Goal: Task Accomplishment & Management: Manage account settings

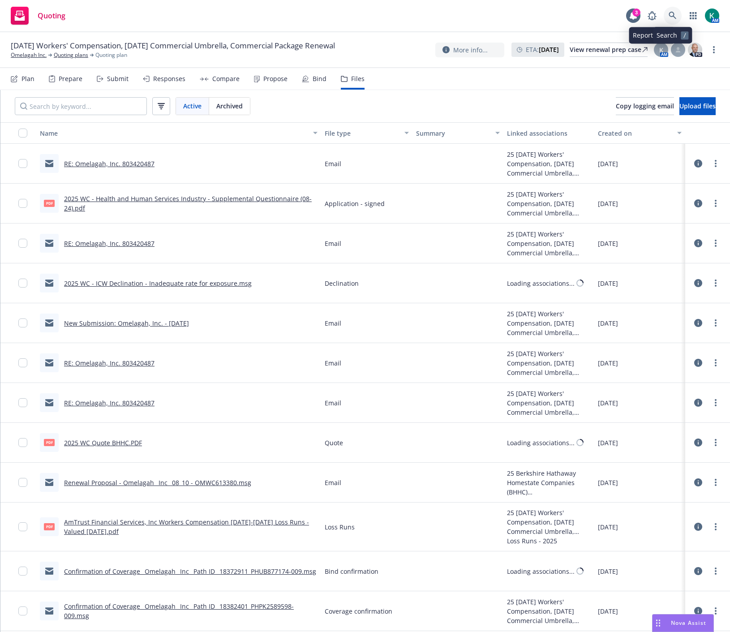
click at [666, 20] on link at bounding box center [673, 16] width 18 height 18
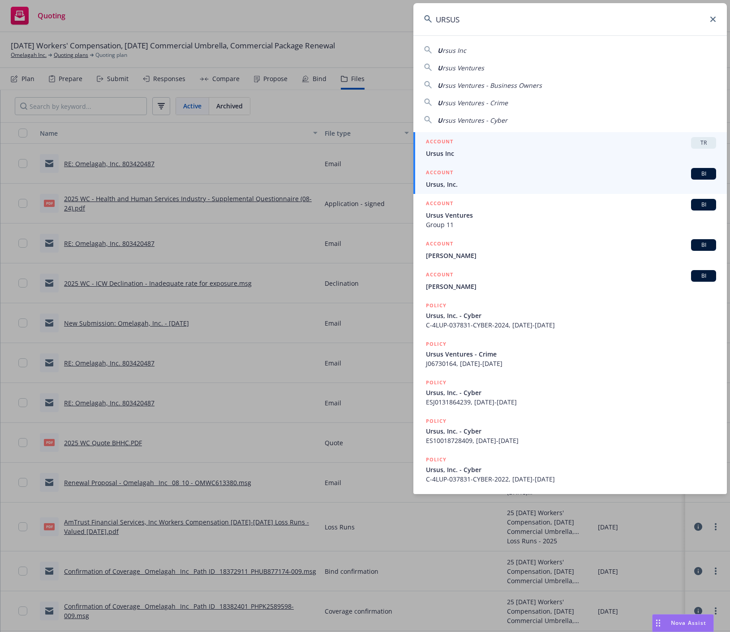
type input "URSUS"
click at [472, 188] on span "Ursus, Inc." at bounding box center [571, 184] width 290 height 9
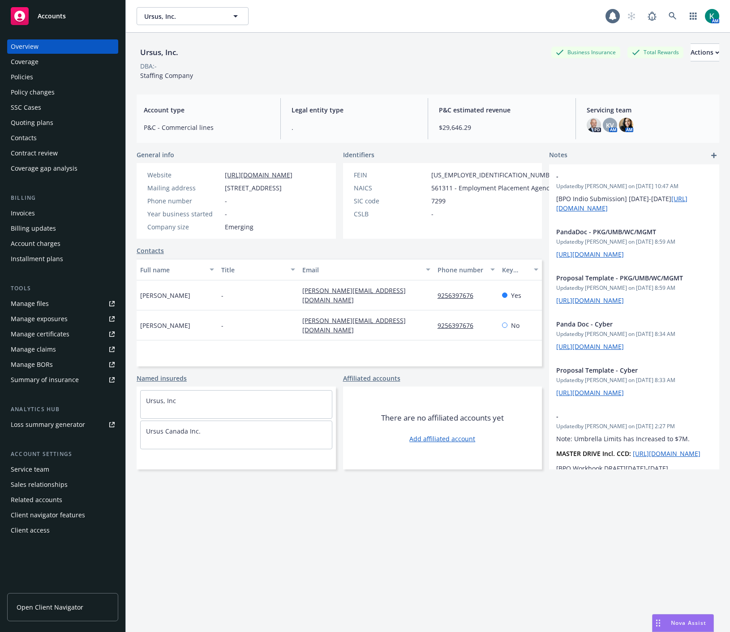
click at [25, 78] on div "Policies" at bounding box center [22, 77] width 22 height 14
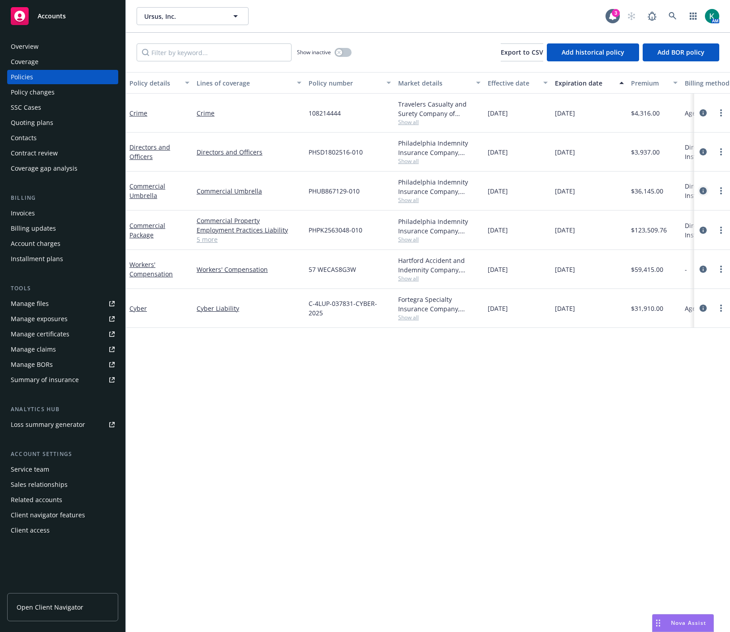
click at [700, 188] on icon "circleInformation" at bounding box center [702, 190] width 7 height 7
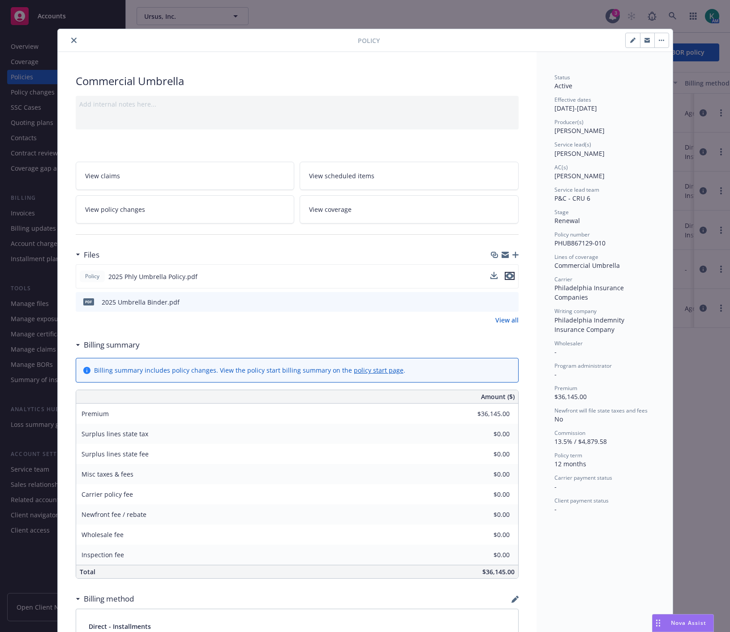
click at [508, 276] on icon "preview file" at bounding box center [509, 276] width 8 height 6
click at [71, 42] on icon "close" at bounding box center [73, 40] width 5 height 5
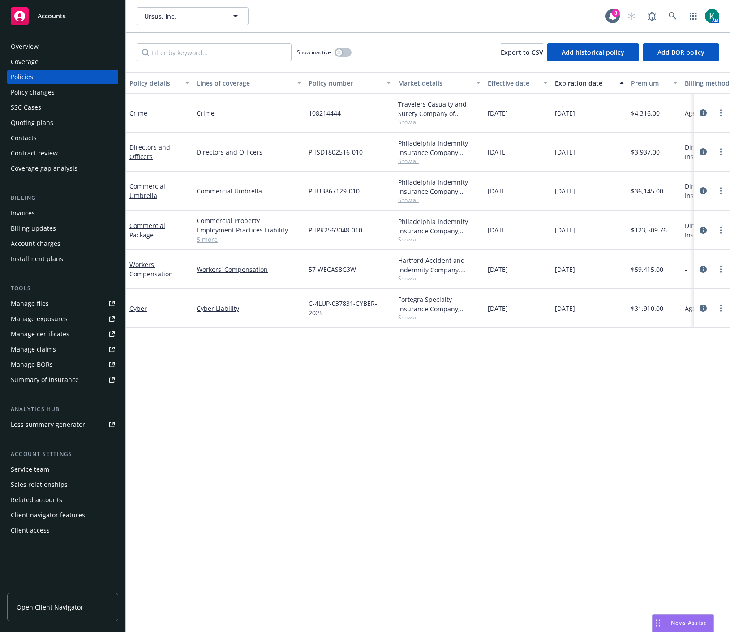
click at [91, 47] on div "Overview" at bounding box center [63, 46] width 104 height 14
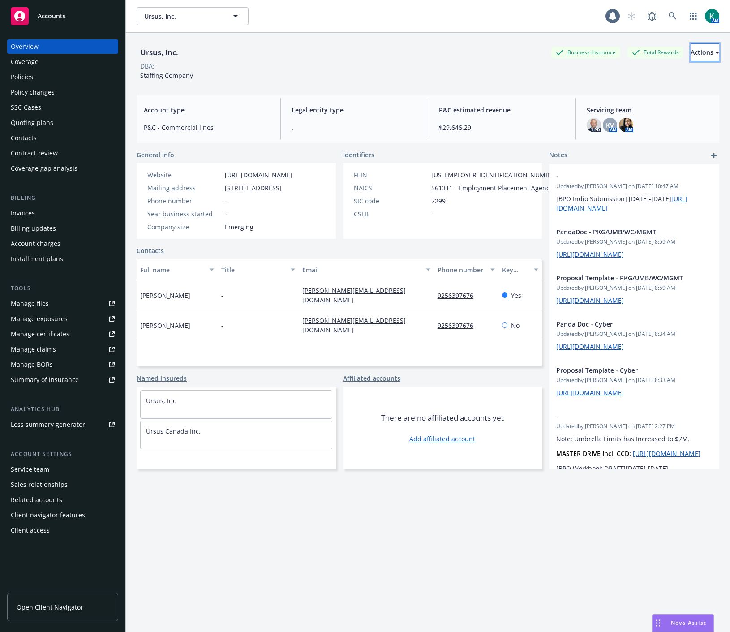
click at [690, 55] on div "Actions" at bounding box center [704, 52] width 29 height 17
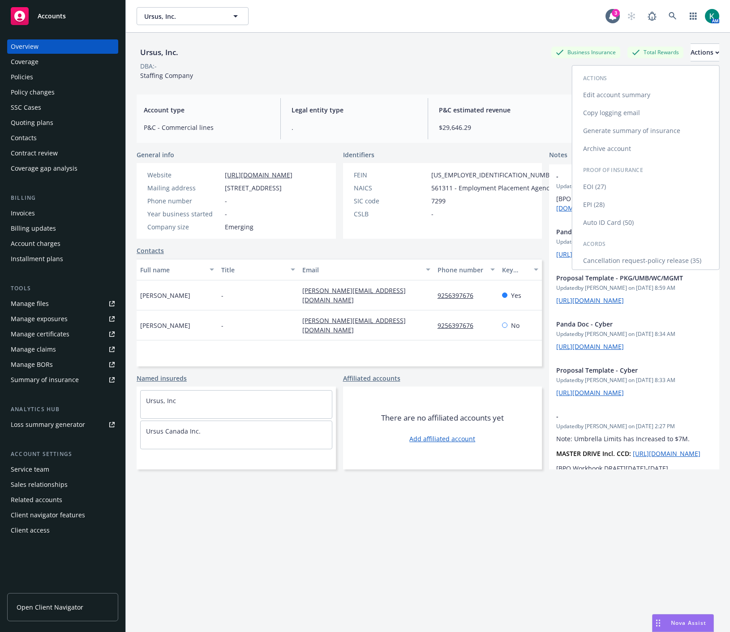
click at [658, 108] on link "Copy logging email" at bounding box center [645, 113] width 147 height 18
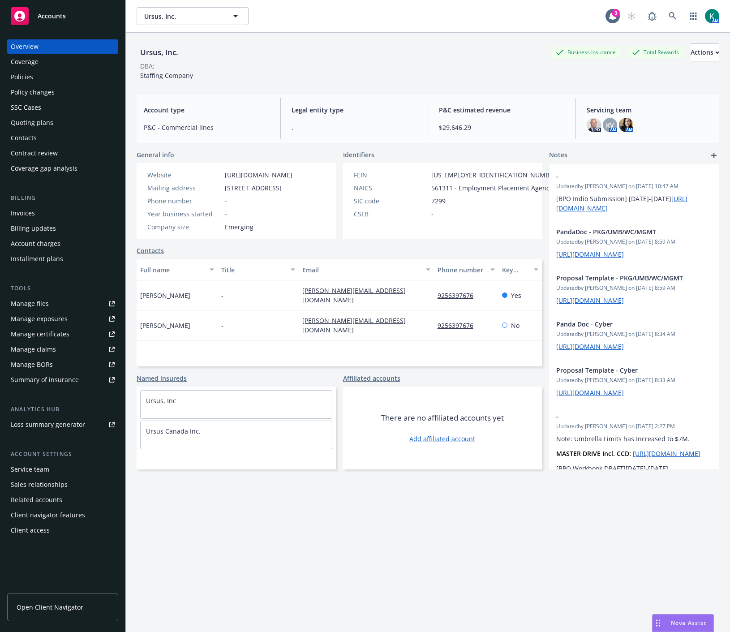
drag, startPoint x: 406, startPoint y: 43, endPoint x: 354, endPoint y: 42, distance: 51.9
click at [406, 43] on div "Ursus, Inc. Business Insurance Total Rewards Actions DBA: - Staffing Company" at bounding box center [428, 60] width 582 height 55
click at [668, 13] on icon at bounding box center [672, 16] width 8 height 8
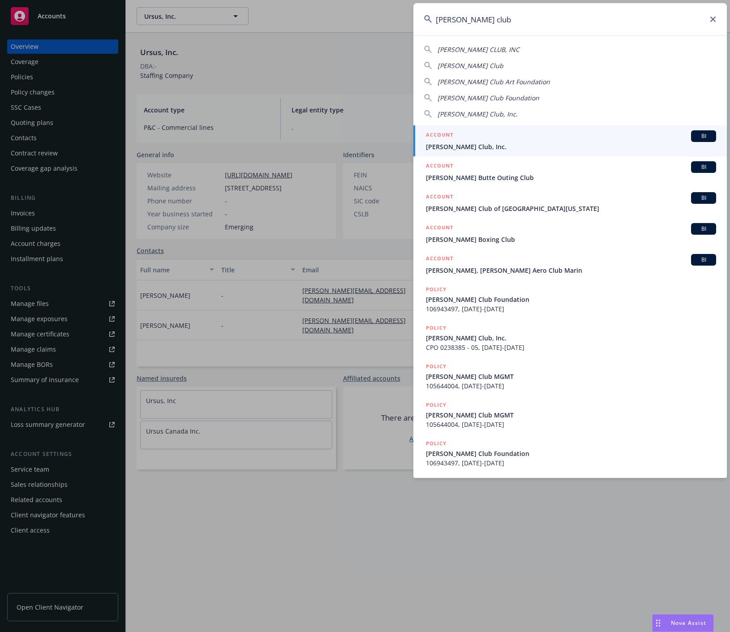
type input "[PERSON_NAME] club"
click at [467, 151] on span "[PERSON_NAME] Club, Inc." at bounding box center [571, 146] width 290 height 9
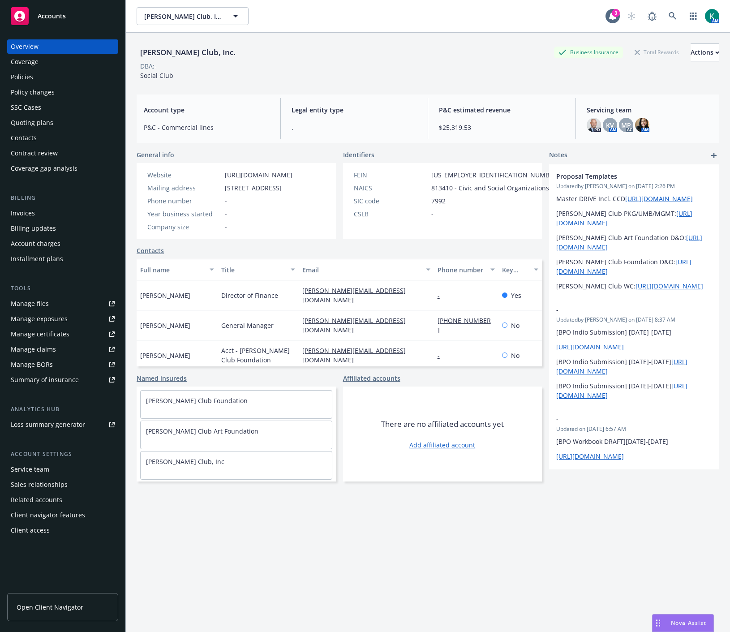
click at [63, 75] on div "Policies" at bounding box center [63, 77] width 104 height 14
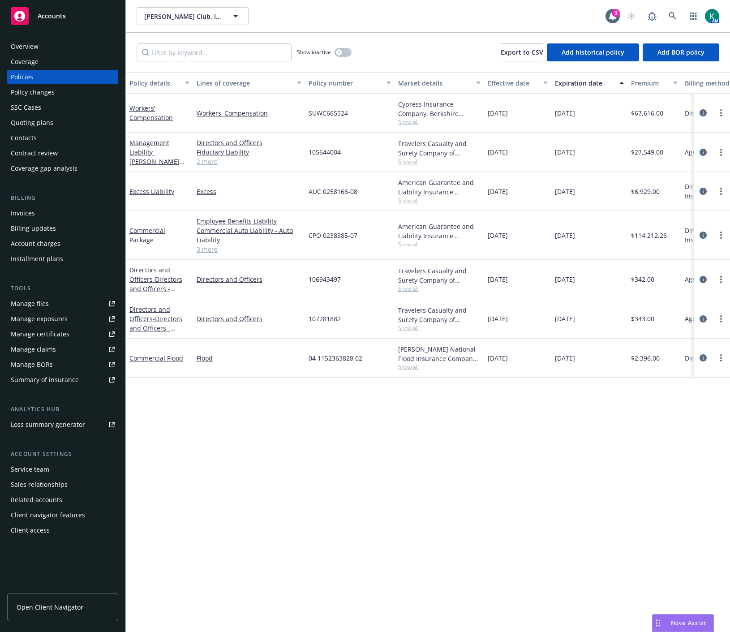
click at [274, 163] on link "2 more" at bounding box center [249, 161] width 105 height 9
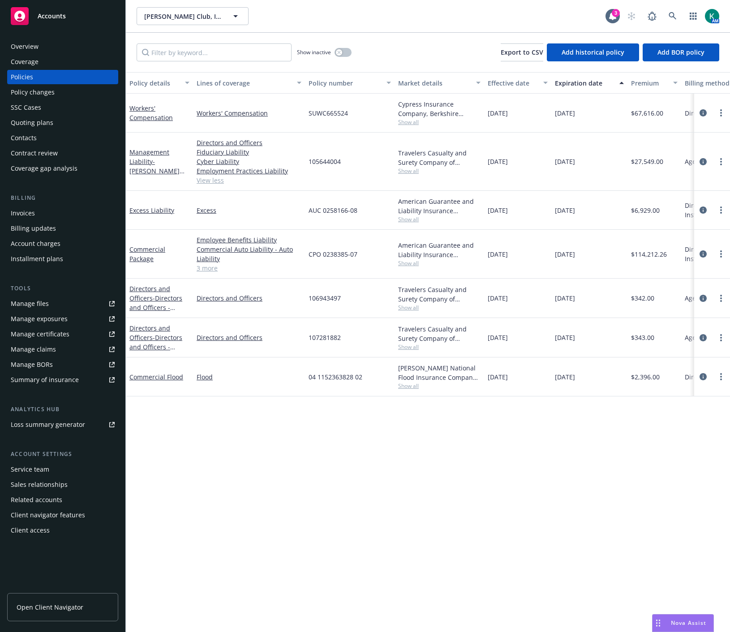
click at [330, 162] on span "105644004" at bounding box center [324, 161] width 32 height 9
copy span "105644004"
click at [39, 46] on div "Overview" at bounding box center [63, 46] width 104 height 14
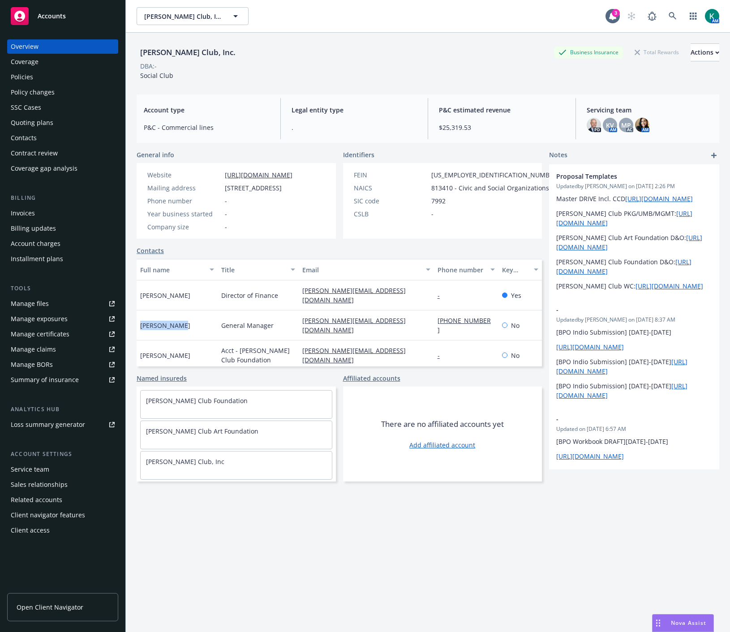
drag, startPoint x: 186, startPoint y: 321, endPoint x: 141, endPoint y: 323, distance: 44.4
click at [141, 323] on div "[PERSON_NAME]" at bounding box center [177, 325] width 81 height 30
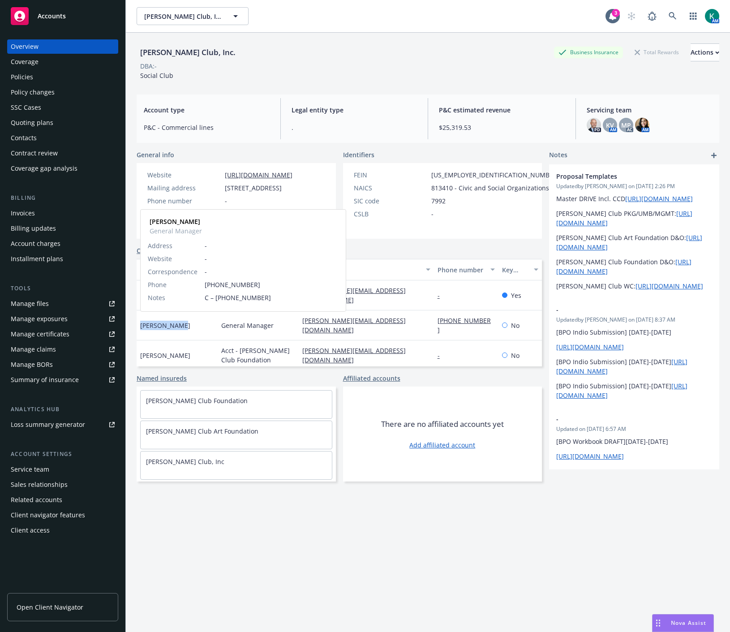
copy span "[PERSON_NAME]"
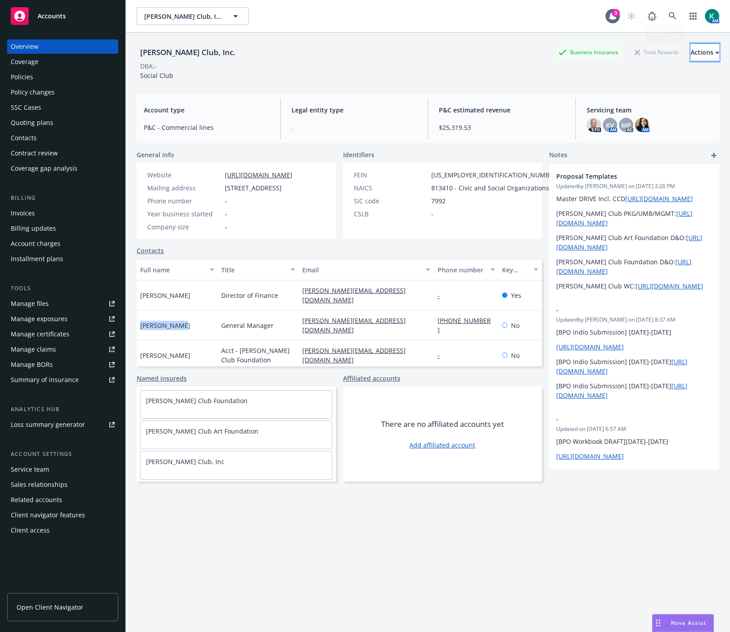
click at [690, 56] on div "Actions" at bounding box center [704, 52] width 29 height 17
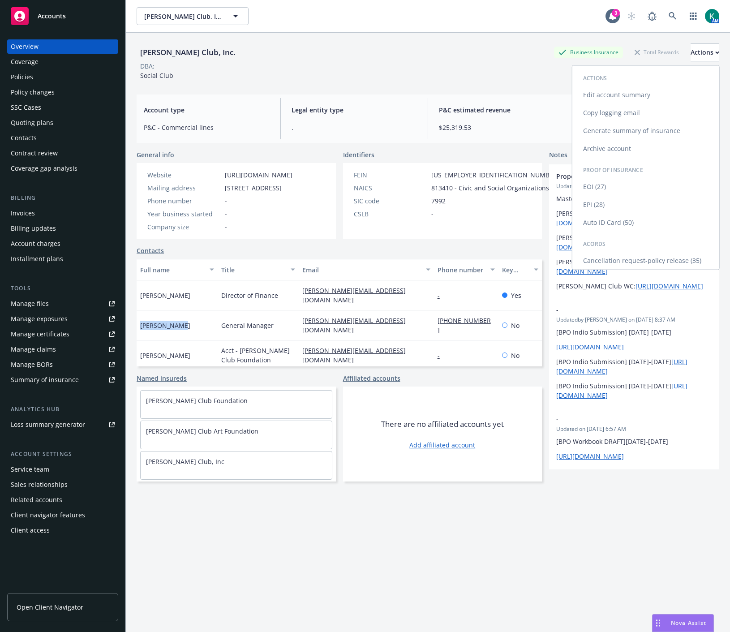
click at [638, 107] on link "Copy logging email" at bounding box center [645, 113] width 147 height 18
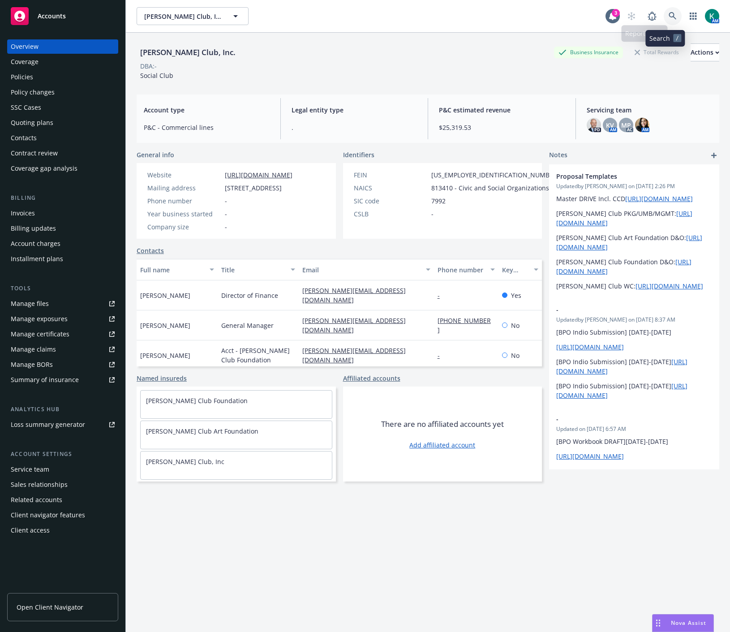
click at [668, 13] on icon at bounding box center [672, 16] width 8 height 8
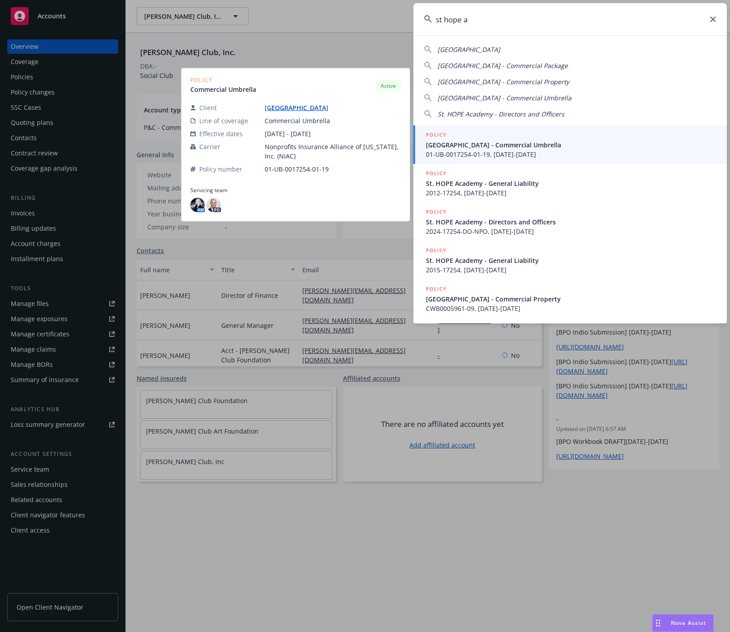
type input "st hope a"
click at [478, 140] on span "[GEOGRAPHIC_DATA] - Commercial Umbrella" at bounding box center [571, 144] width 290 height 9
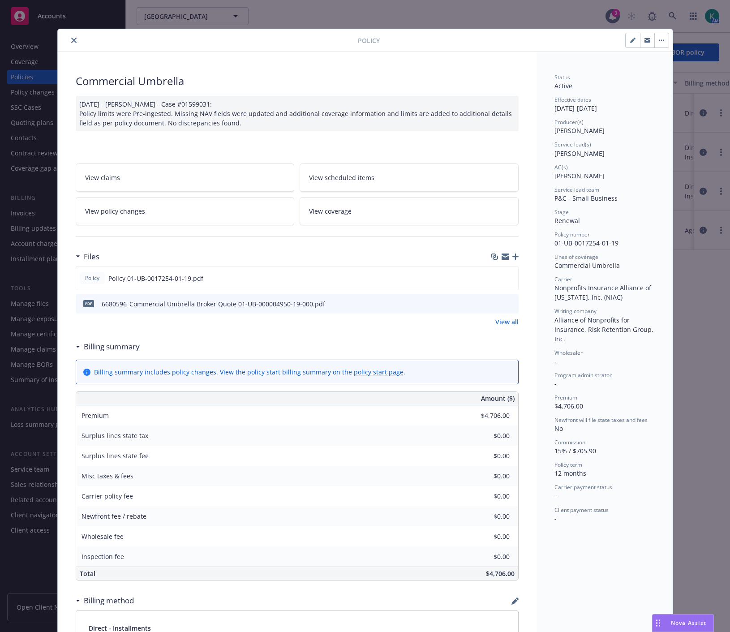
click at [73, 37] on button "close" at bounding box center [73, 40] width 11 height 11
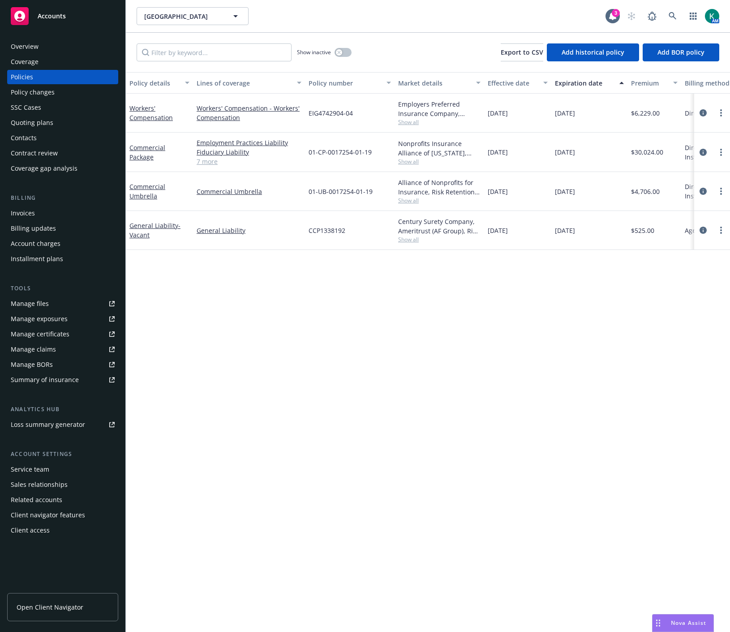
click at [62, 45] on div "Overview" at bounding box center [63, 46] width 104 height 14
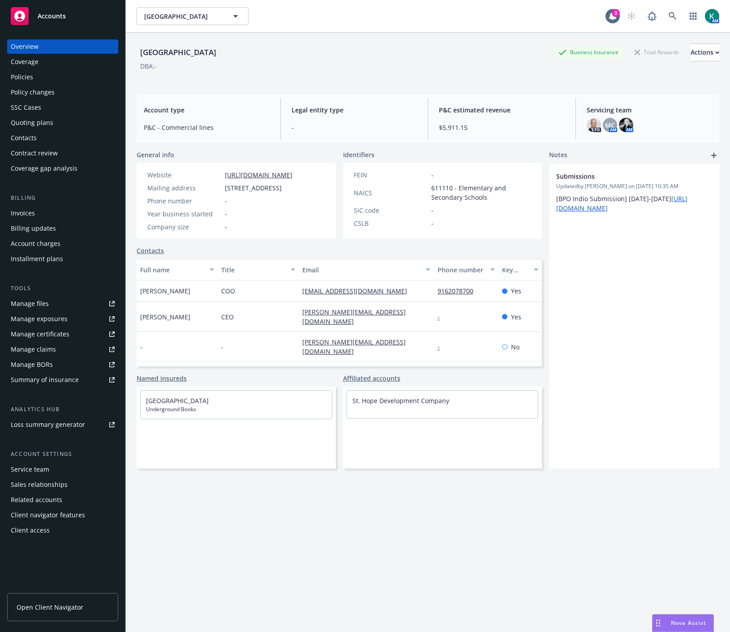
click at [53, 74] on div "Policies" at bounding box center [63, 77] width 104 height 14
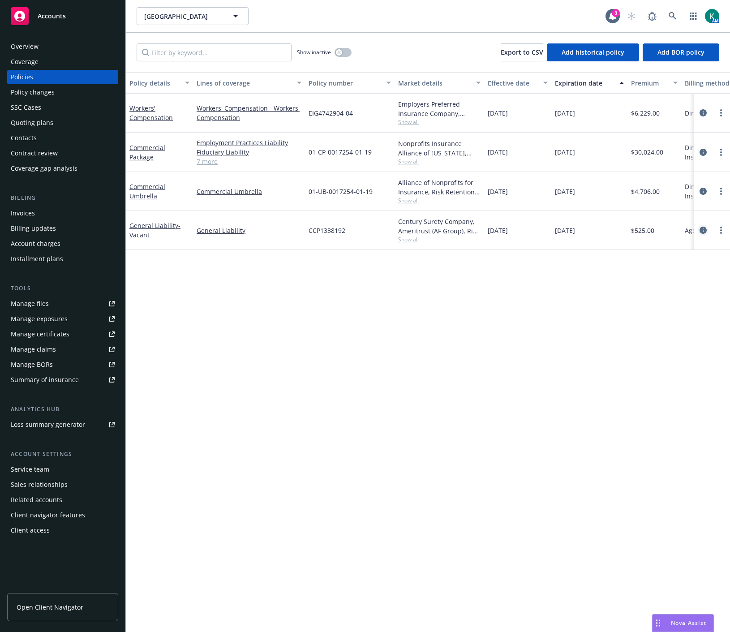
click at [703, 230] on icon "circleInformation" at bounding box center [702, 230] width 7 height 7
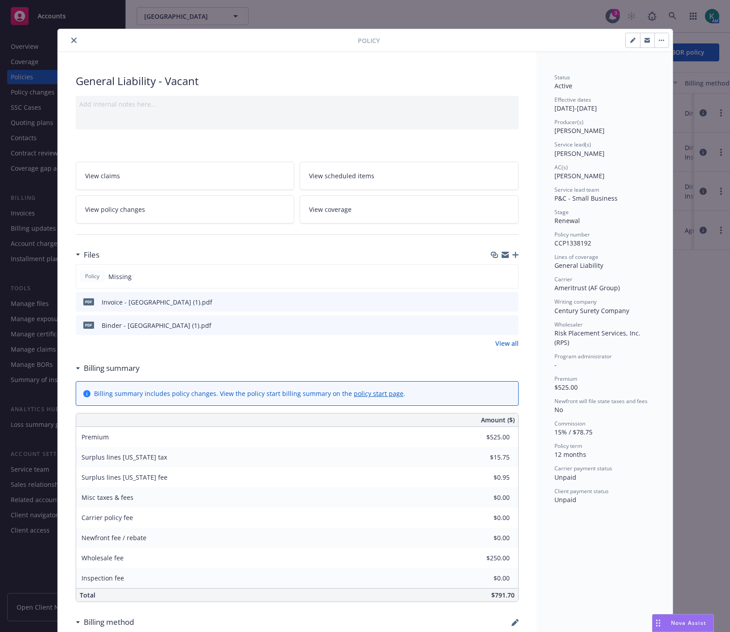
click at [71, 39] on icon "close" at bounding box center [73, 40] width 5 height 5
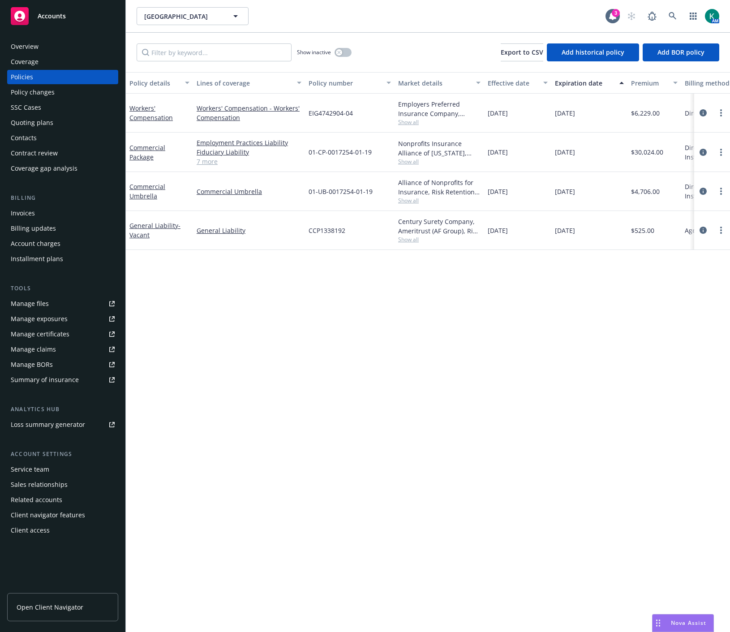
click at [71, 55] on div "Coverage" at bounding box center [63, 62] width 104 height 14
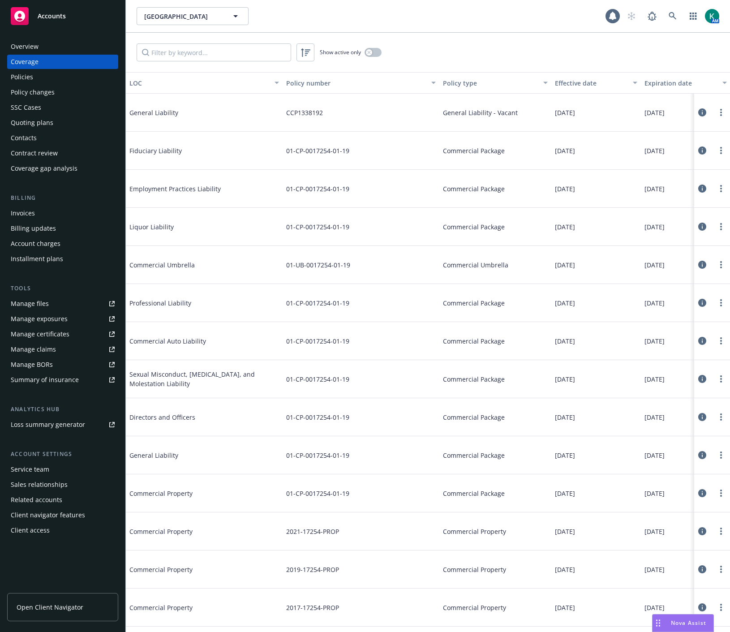
click at [71, 48] on div "Overview" at bounding box center [63, 46] width 104 height 14
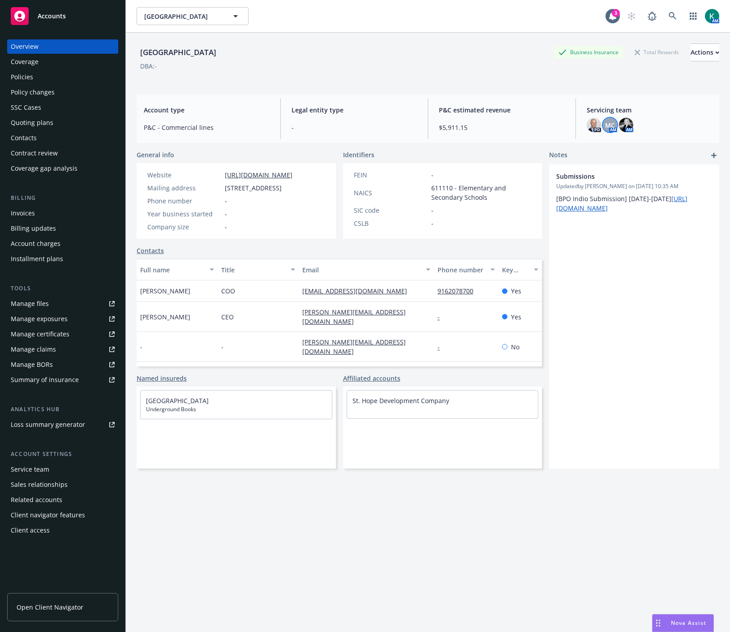
click at [603, 131] on div "MC" at bounding box center [610, 125] width 14 height 14
click at [311, 84] on div "St. HOPE Academy Business Insurance Total Rewards Actions DBA: -" at bounding box center [428, 60] width 582 height 55
click at [668, 12] on icon at bounding box center [672, 16] width 8 height 8
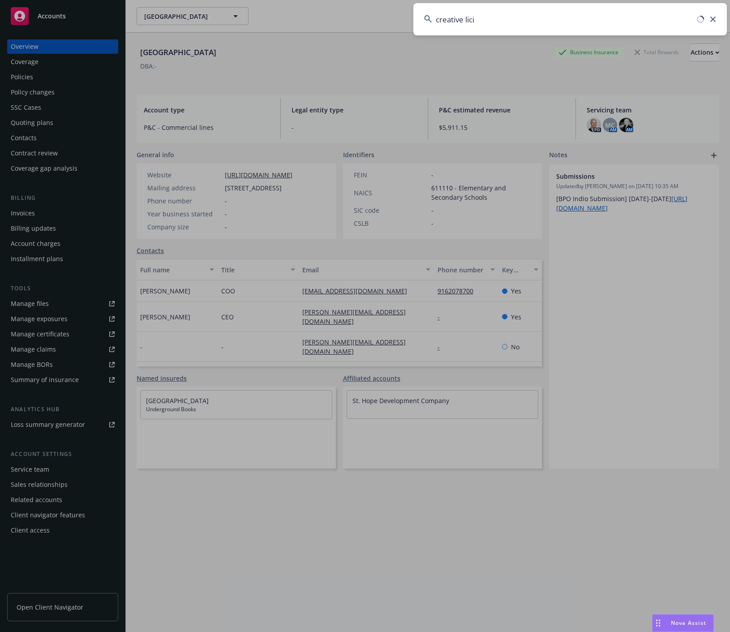
type input "creative liciv"
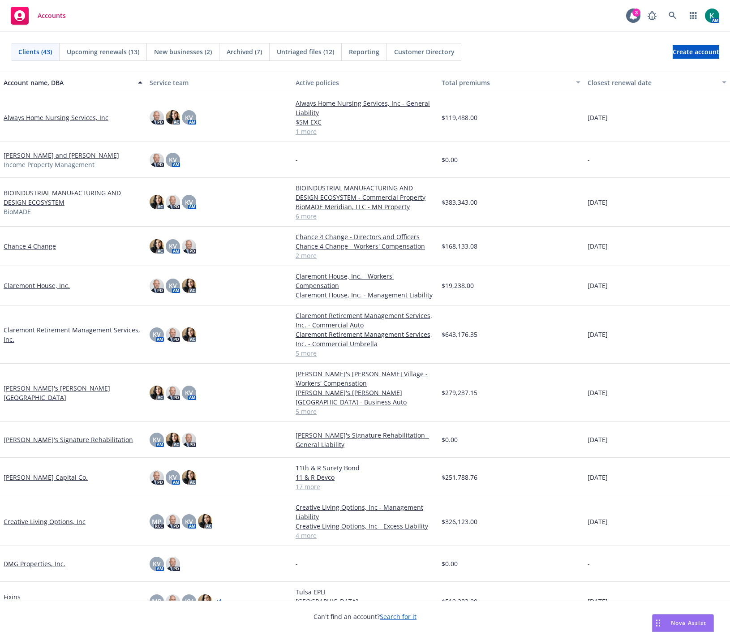
click at [21, 517] on link "Creative Living Options, Inc" at bounding box center [45, 521] width 82 height 9
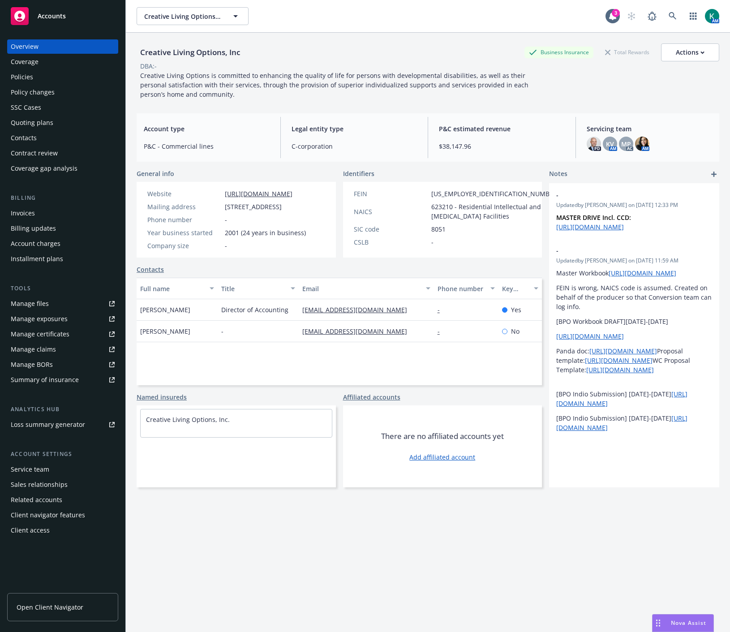
click at [24, 127] on div "Quoting plans" at bounding box center [32, 123] width 43 height 14
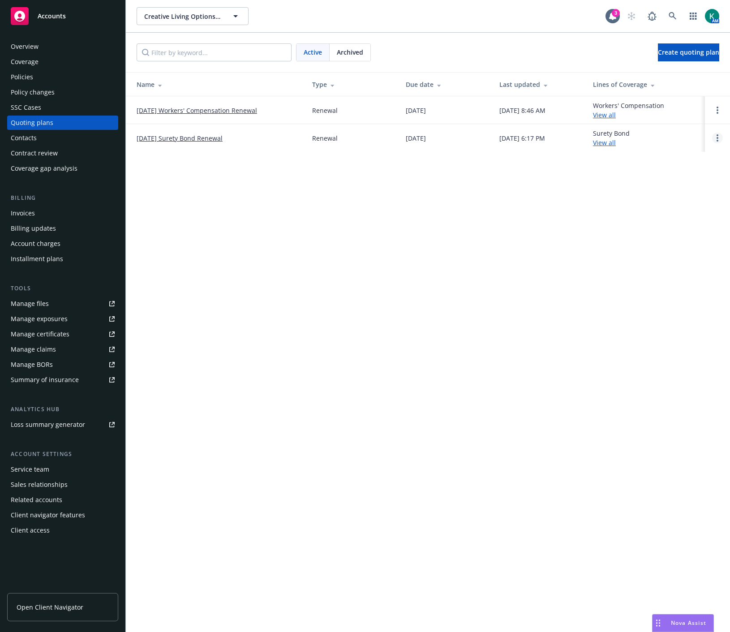
click at [715, 137] on link "Open options" at bounding box center [717, 138] width 11 height 11
drag, startPoint x: 694, startPoint y: 79, endPoint x: 641, endPoint y: 88, distance: 54.0
click at [694, 78] on span "Copy logging email" at bounding box center [671, 77] width 78 height 9
click at [664, 16] on link at bounding box center [673, 16] width 18 height 18
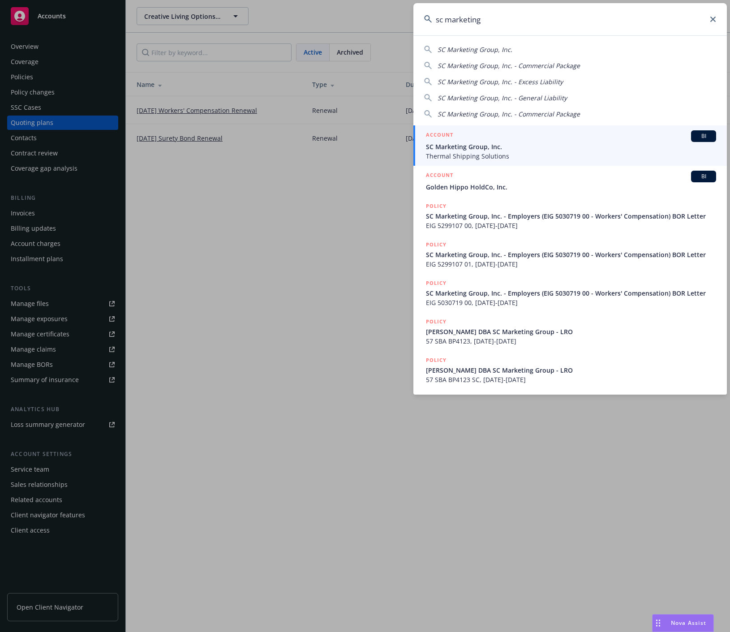
type input "sc marketing"
click at [468, 150] on span "SC Marketing Group, Inc." at bounding box center [571, 146] width 290 height 9
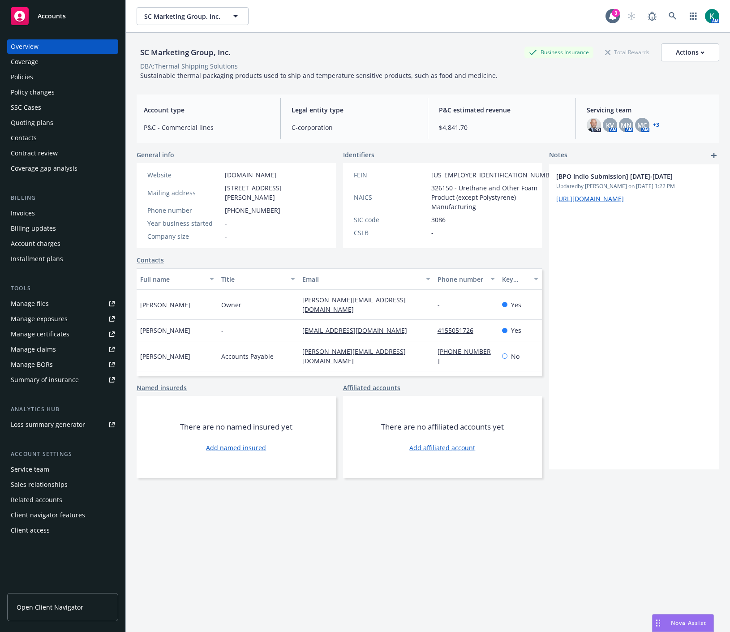
click at [653, 122] on link "+ 3" at bounding box center [656, 124] width 6 height 5
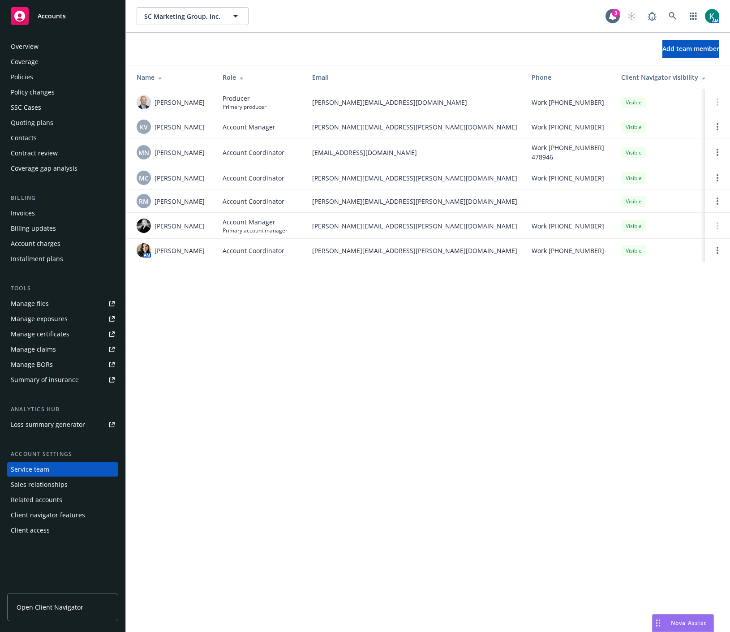
click at [43, 77] on div "Policies" at bounding box center [63, 77] width 104 height 14
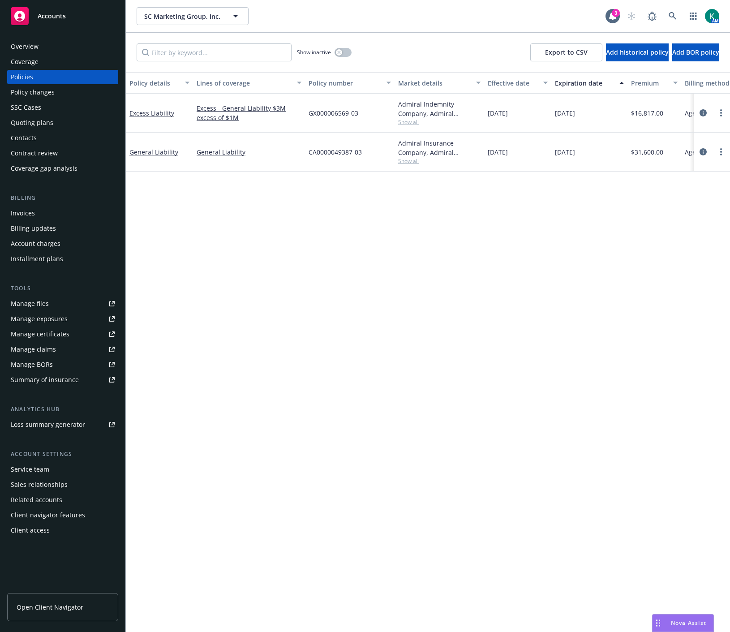
click at [34, 212] on div "Invoices" at bounding box center [63, 213] width 104 height 14
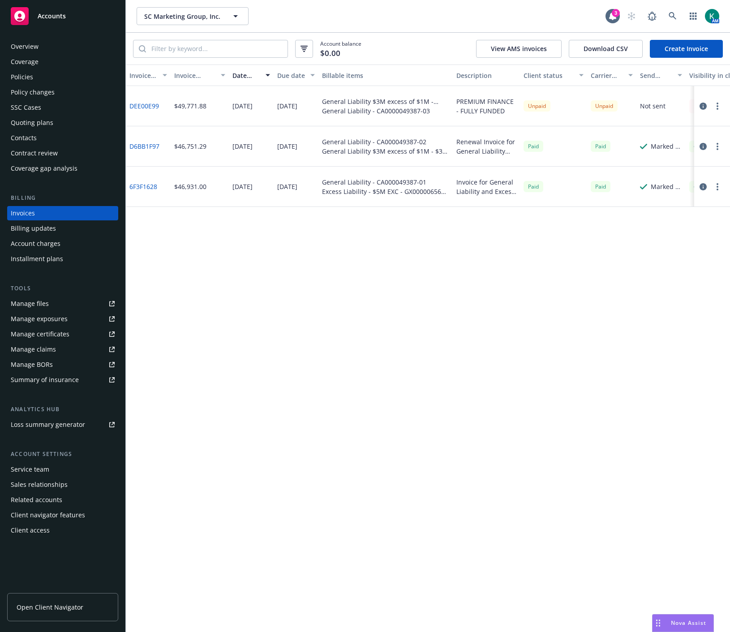
click at [475, 291] on div "Invoice ID Invoice amount Date issued Due date Billable items Description Clien…" at bounding box center [428, 347] width 604 height 567
